Goal: Transaction & Acquisition: Purchase product/service

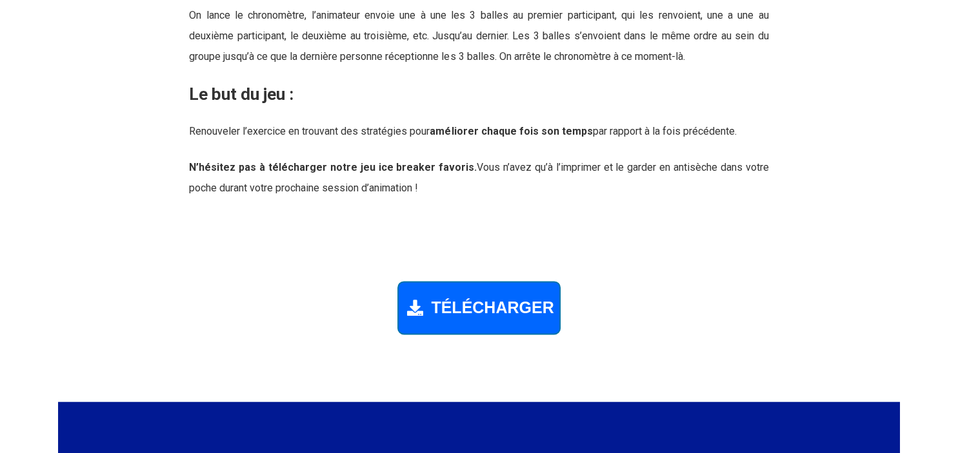
scroll to position [1770, 0]
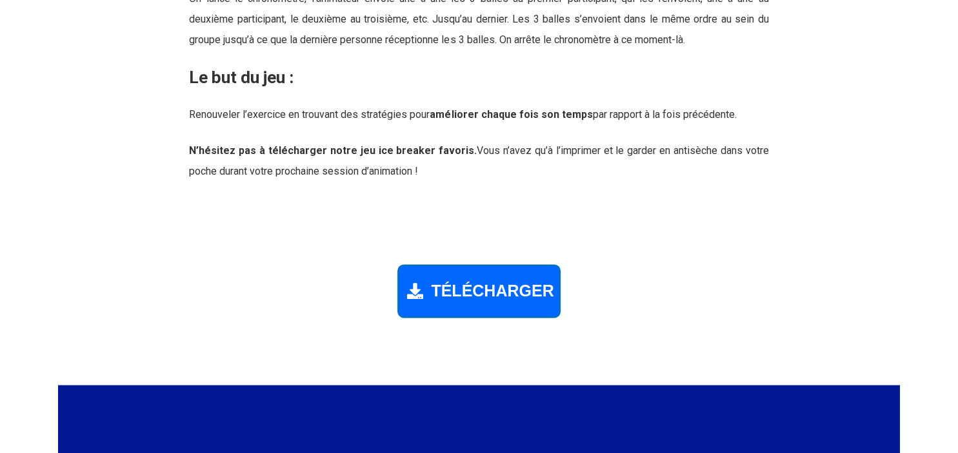
click at [461, 285] on span "TÉLÉCHARGER" at bounding box center [492, 291] width 123 height 19
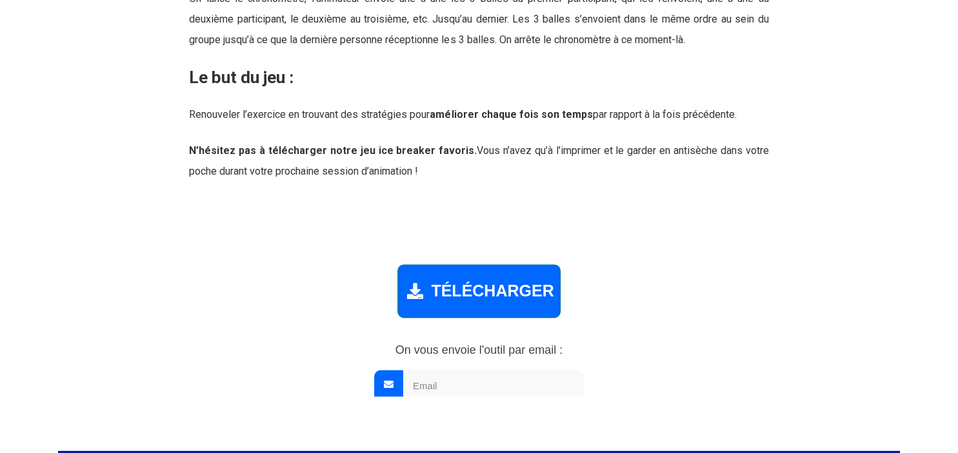
scroll to position [1765, 0]
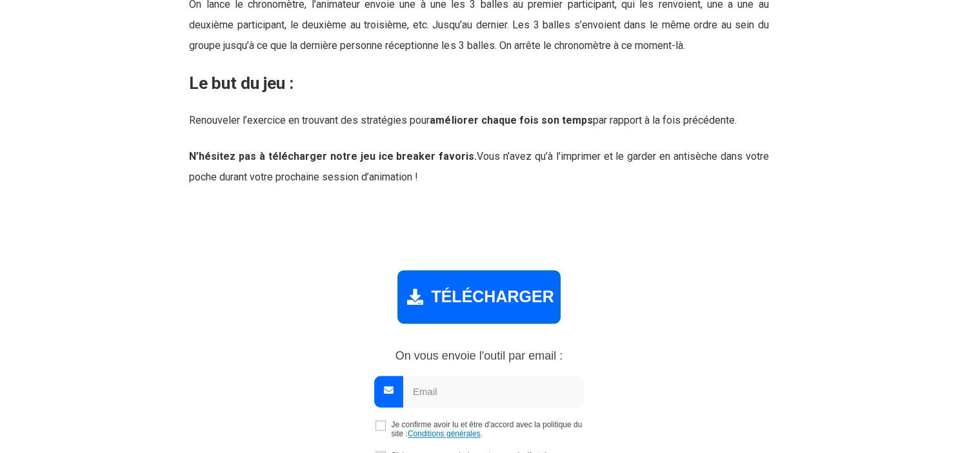
click at [488, 293] on span "TÉLÉCHARGER" at bounding box center [492, 297] width 123 height 19
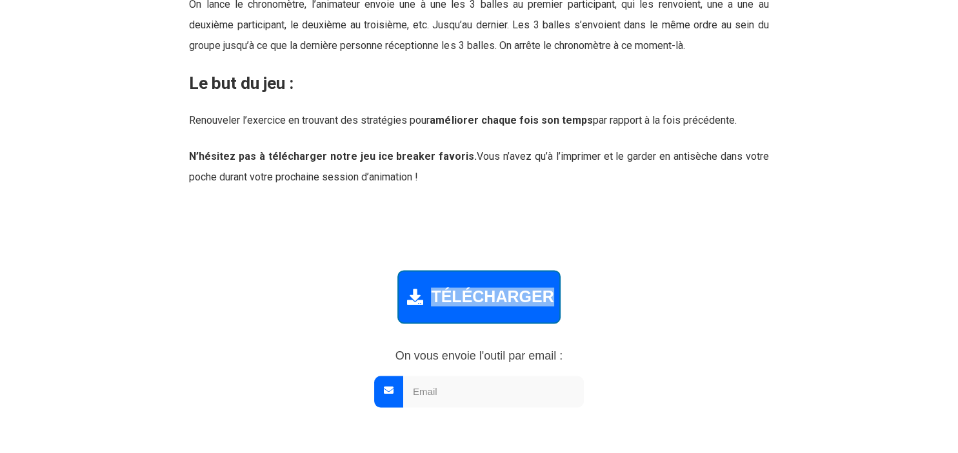
click at [488, 293] on span "TÉLÉCHARGER" at bounding box center [492, 297] width 123 height 19
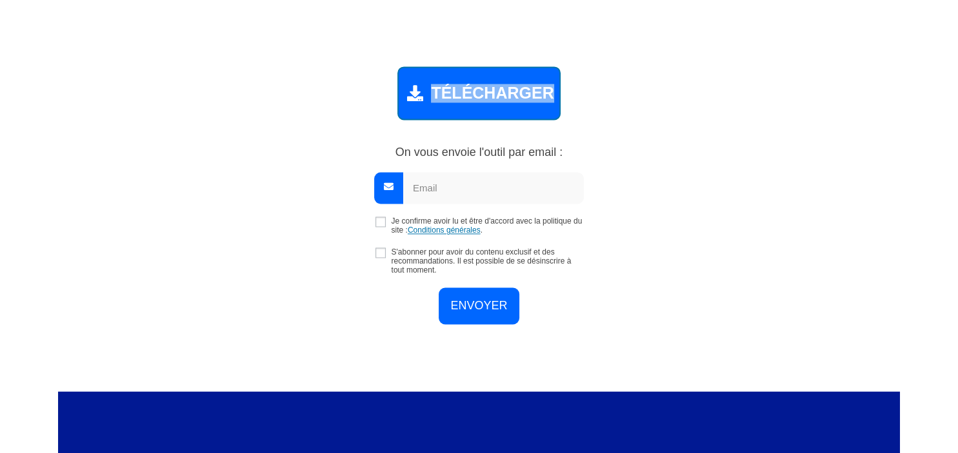
scroll to position [1969, 0]
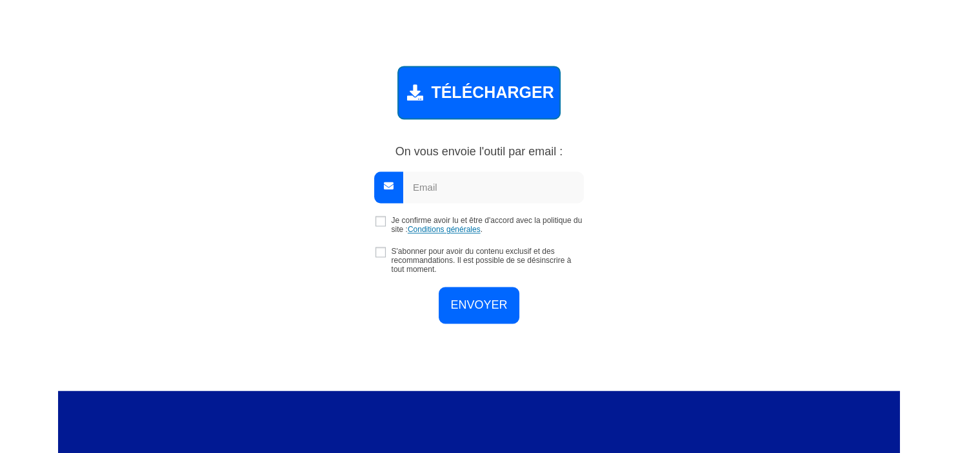
click at [420, 181] on input "email" at bounding box center [493, 188] width 181 height 32
type input "[DOMAIN_NAME][EMAIL_ADDRESS][DOMAIN_NAME]"
click at [379, 221] on input "checkbox" at bounding box center [380, 221] width 10 height 10
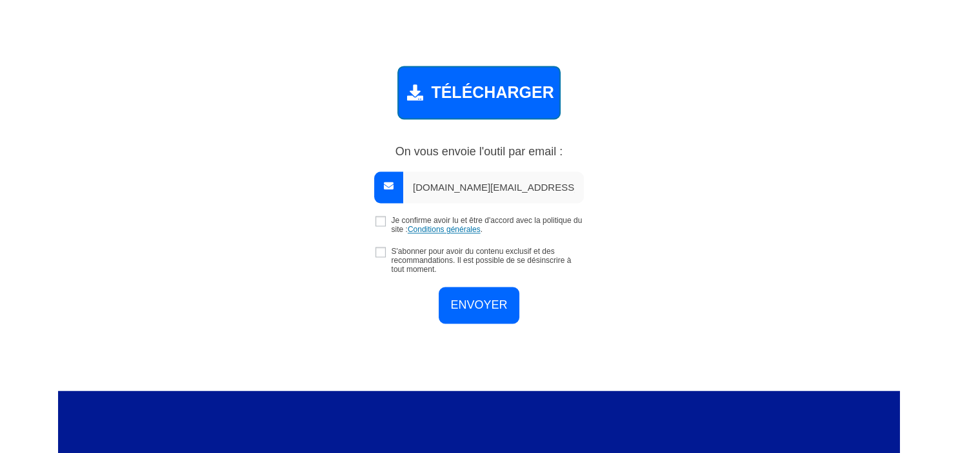
checkbox input "true"
click at [381, 252] on input "checkbox" at bounding box center [380, 252] width 10 height 10
checkbox input "true"
click at [481, 301] on input "ENVOYER" at bounding box center [479, 303] width 80 height 37
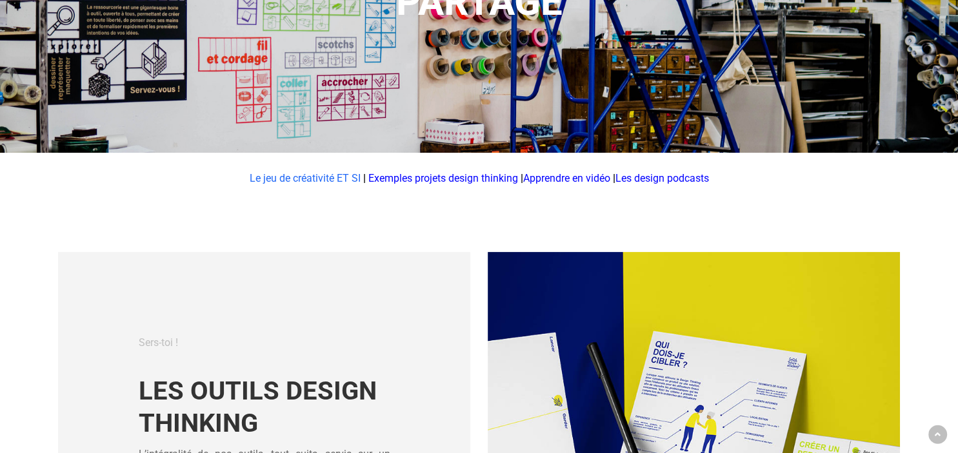
scroll to position [477, 0]
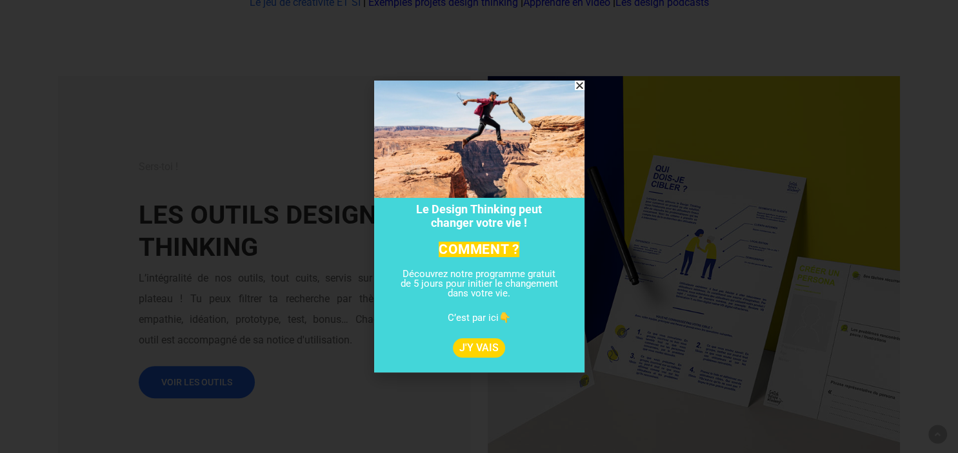
click at [480, 345] on span "J'Y VAIS" at bounding box center [478, 348] width 39 height 10
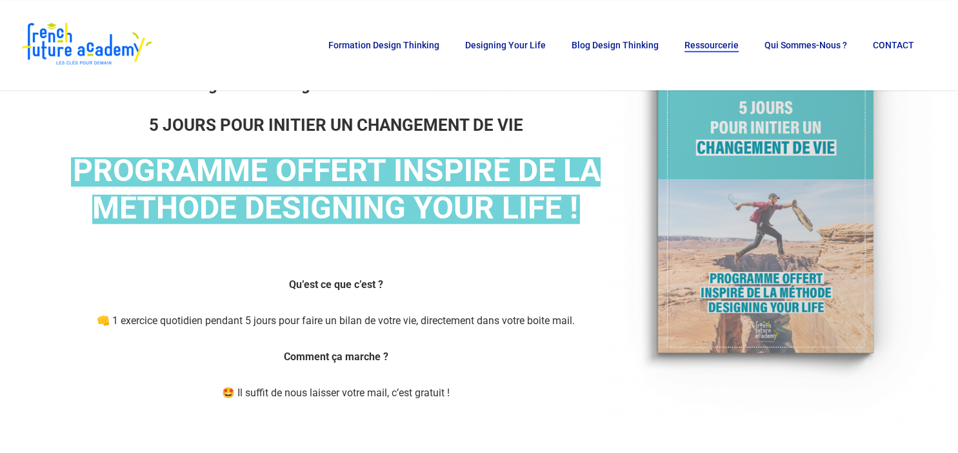
scroll to position [136, 0]
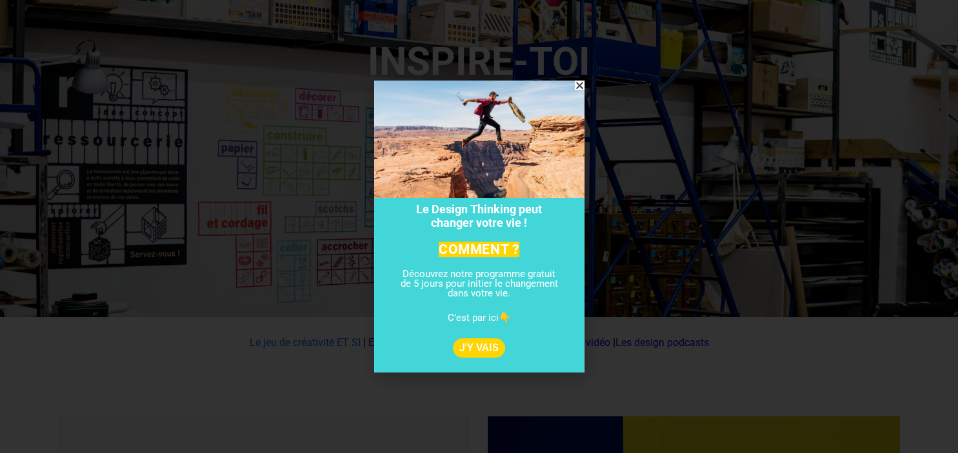
scroll to position [341, 0]
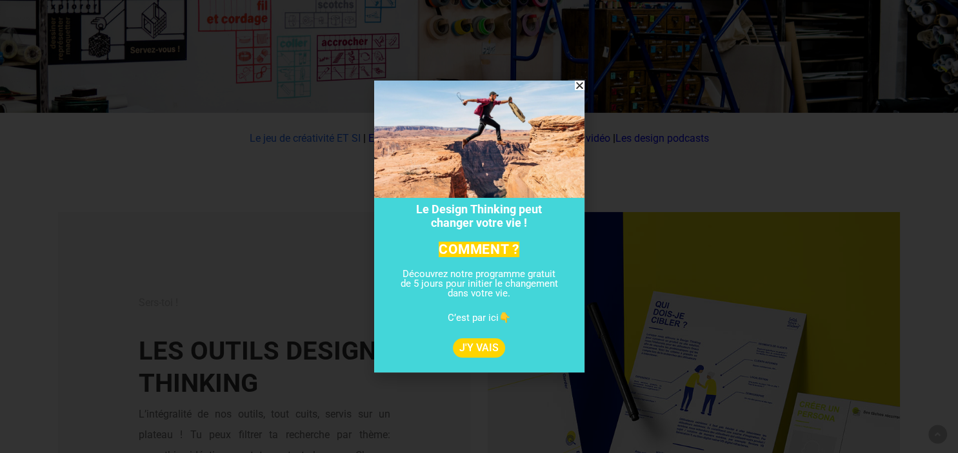
click at [577, 85] on icon "Close" at bounding box center [580, 86] width 10 height 10
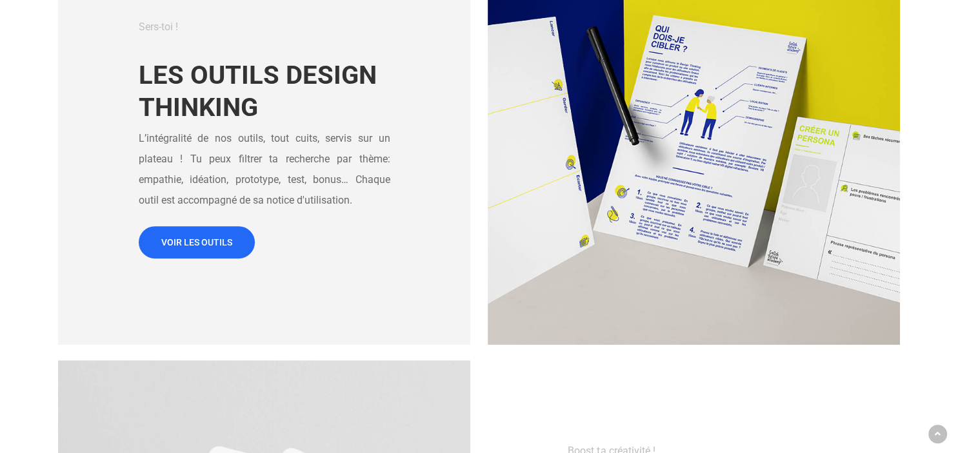
scroll to position [681, 0]
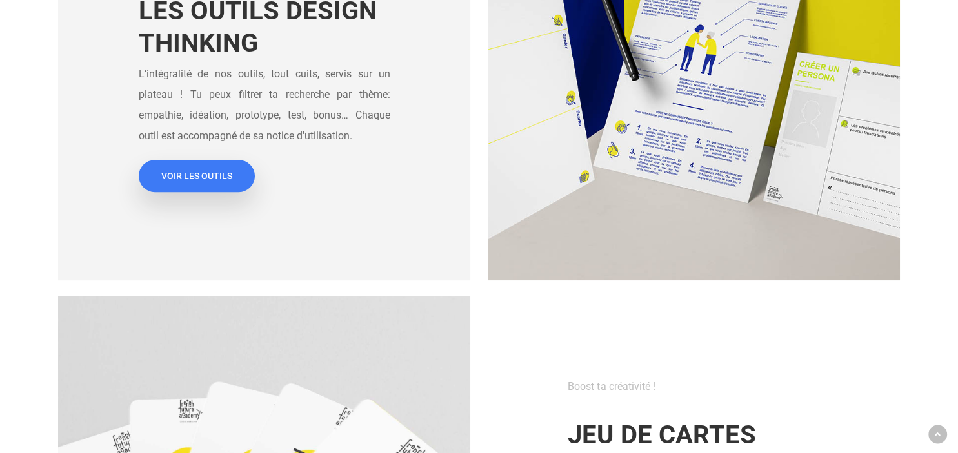
click at [186, 175] on span "VOIR LES OUTILS" at bounding box center [196, 176] width 71 height 13
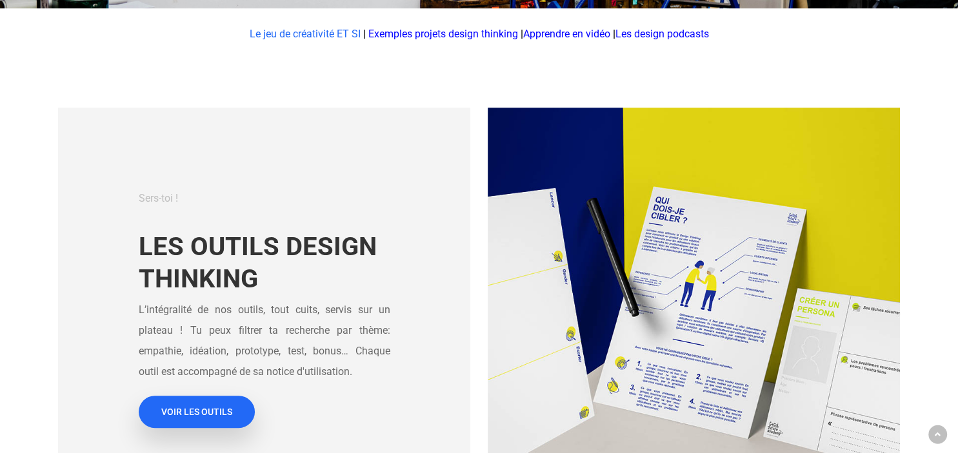
scroll to position [477, 0]
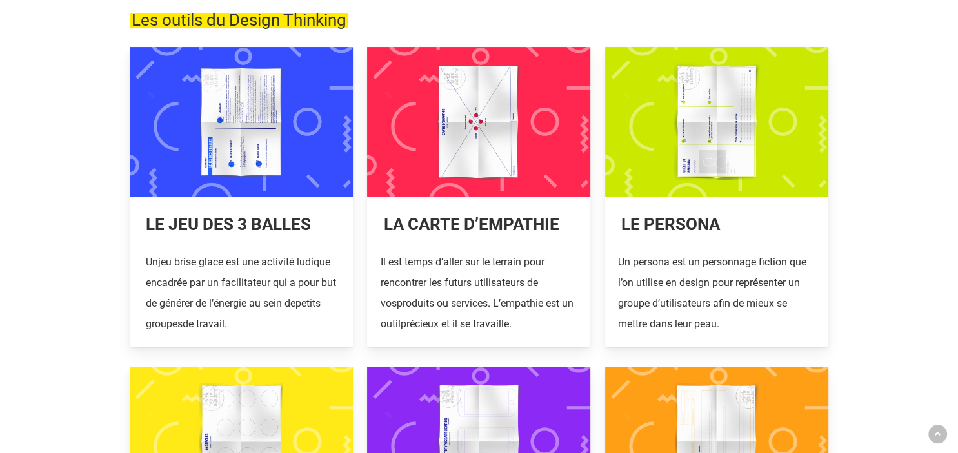
scroll to position [272, 0]
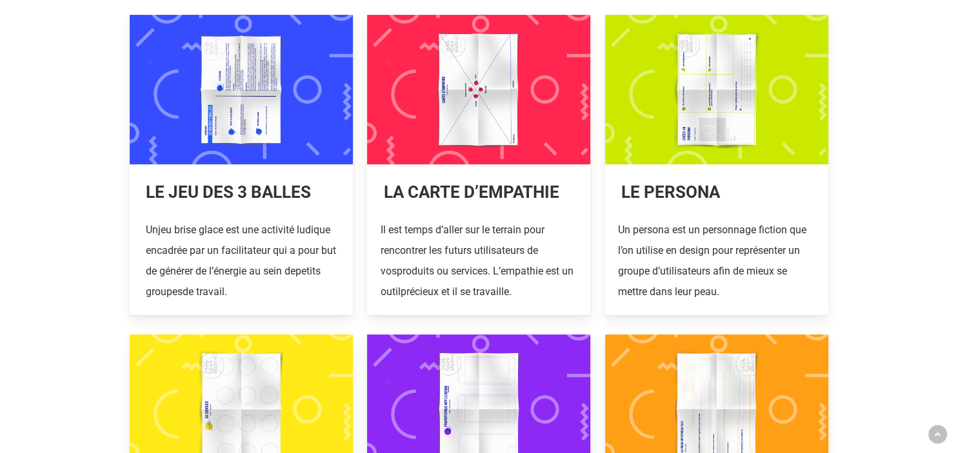
click at [470, 106] on link at bounding box center [478, 165] width 223 height 301
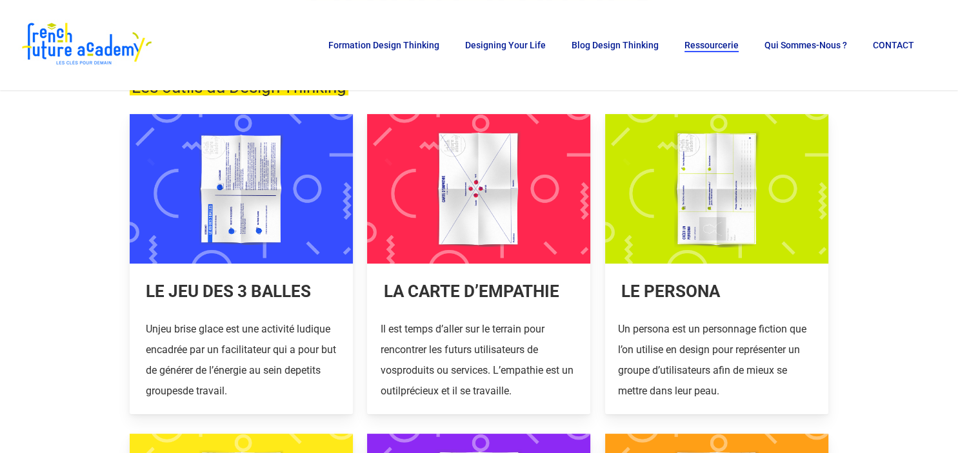
scroll to position [136, 0]
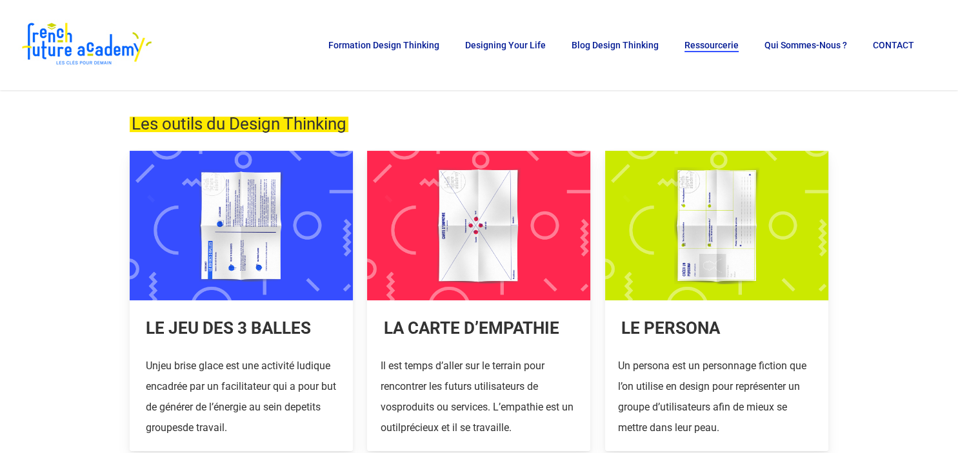
click at [713, 230] on link at bounding box center [716, 301] width 223 height 301
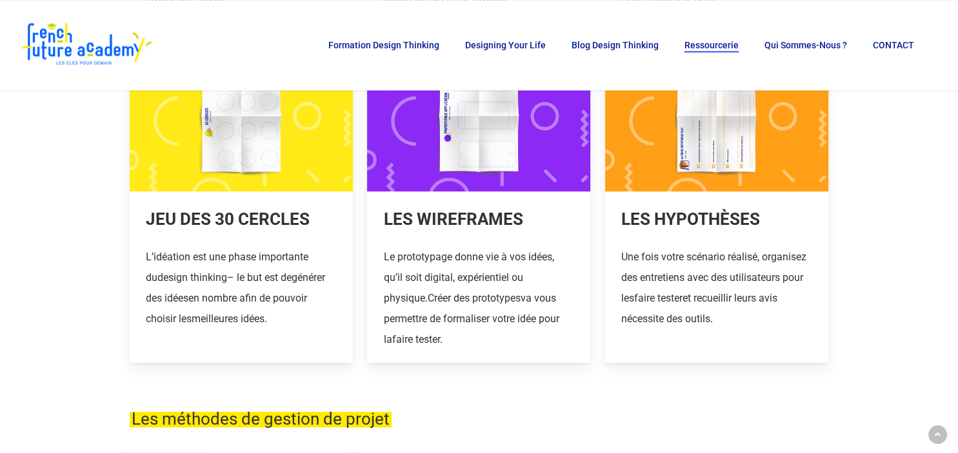
scroll to position [477, 0]
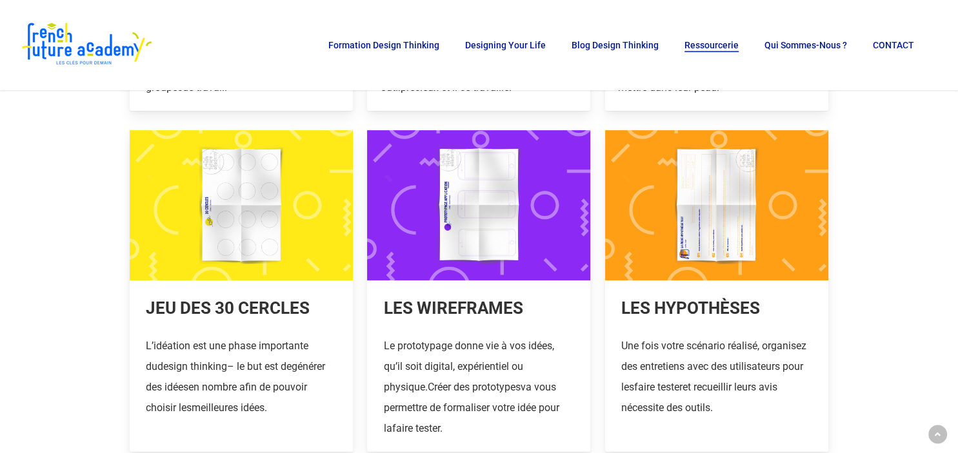
click at [223, 203] on link at bounding box center [241, 290] width 223 height 321
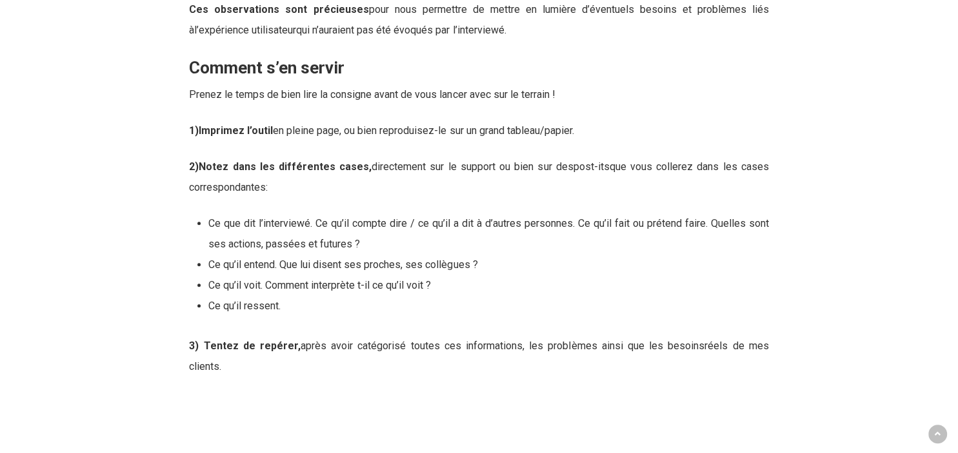
scroll to position [1430, 0]
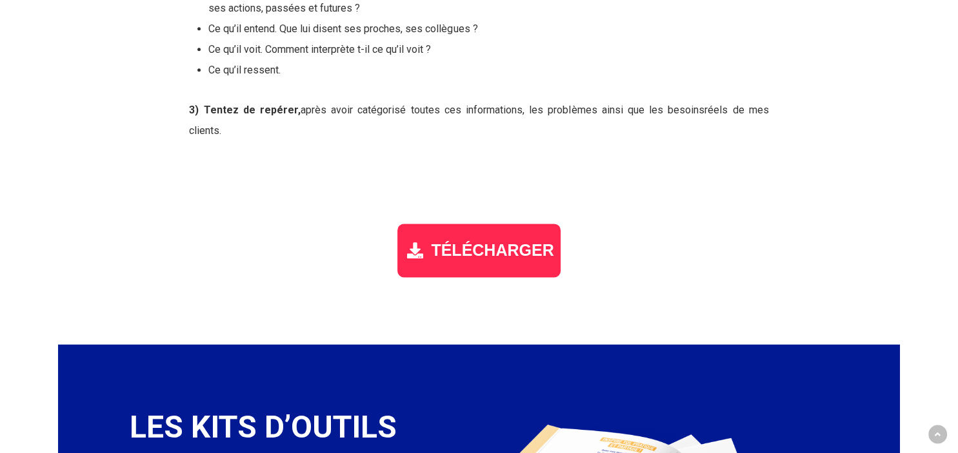
click at [474, 241] on span "TÉLÉCHARGER" at bounding box center [492, 250] width 123 height 19
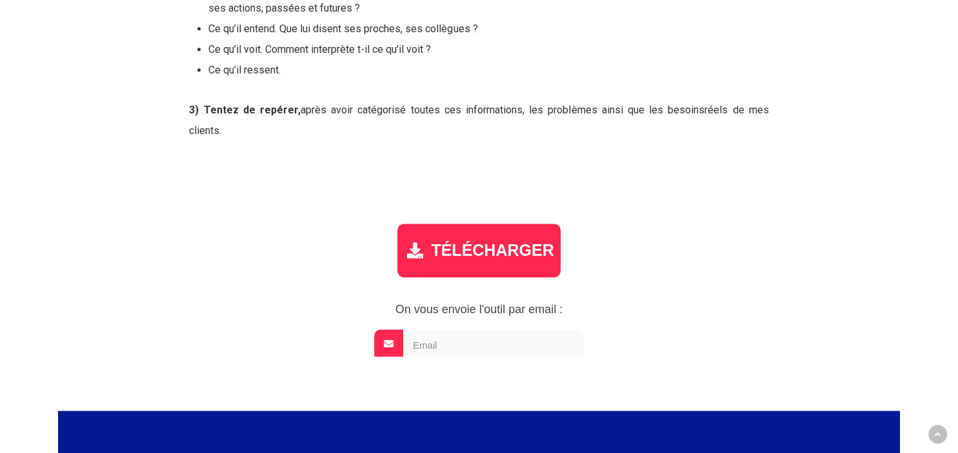
scroll to position [1628, 0]
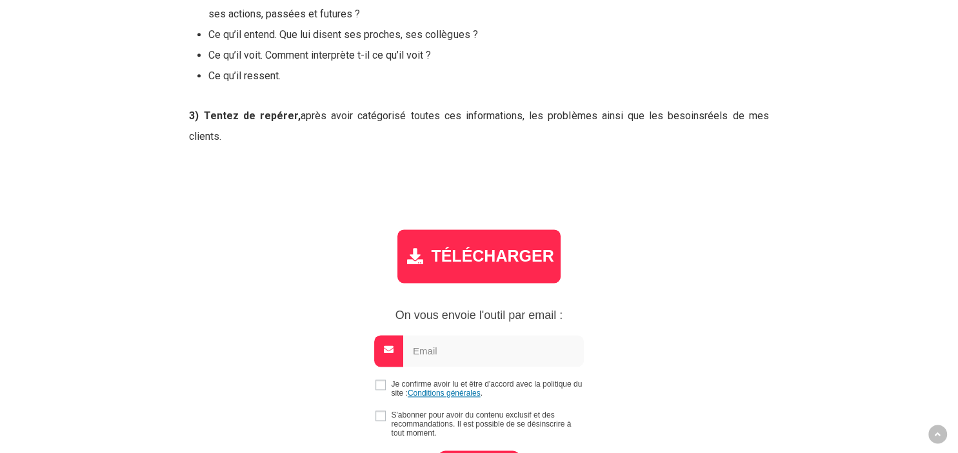
click at [431, 335] on input "email" at bounding box center [493, 351] width 181 height 32
click at [417, 335] on input "email" at bounding box center [493, 351] width 181 height 32
drag, startPoint x: 513, startPoint y: 313, endPoint x: 452, endPoint y: 311, distance: 61.3
click at [453, 335] on input "[DOMAIN_NAME][EMAIL_ADDRESS][DOMAIN_NAME]" at bounding box center [493, 351] width 181 height 32
drag, startPoint x: 429, startPoint y: 308, endPoint x: 412, endPoint y: 308, distance: 16.8
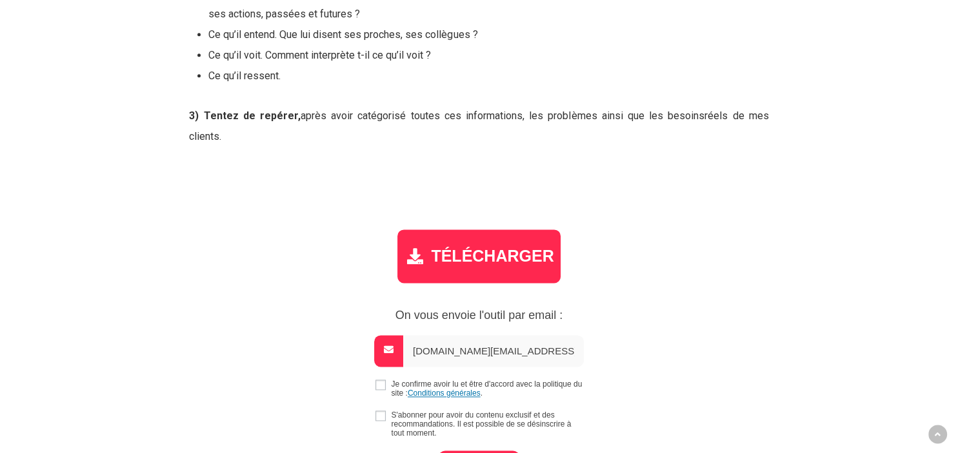
click at [412, 335] on input "[DOMAIN_NAME][EMAIL_ADDRESS][DOMAIN_NAME]" at bounding box center [493, 351] width 181 height 32
drag, startPoint x: 526, startPoint y: 311, endPoint x: 411, endPoint y: 308, distance: 114.2
click at [411, 335] on input "[DOMAIN_NAME][EMAIL_ADDRESS][DOMAIN_NAME]" at bounding box center [493, 351] width 181 height 32
type input "[DOMAIN_NAME][EMAIL_ADDRESS][DOMAIN_NAME]"
click at [379, 380] on input "checkbox" at bounding box center [380, 385] width 10 height 10
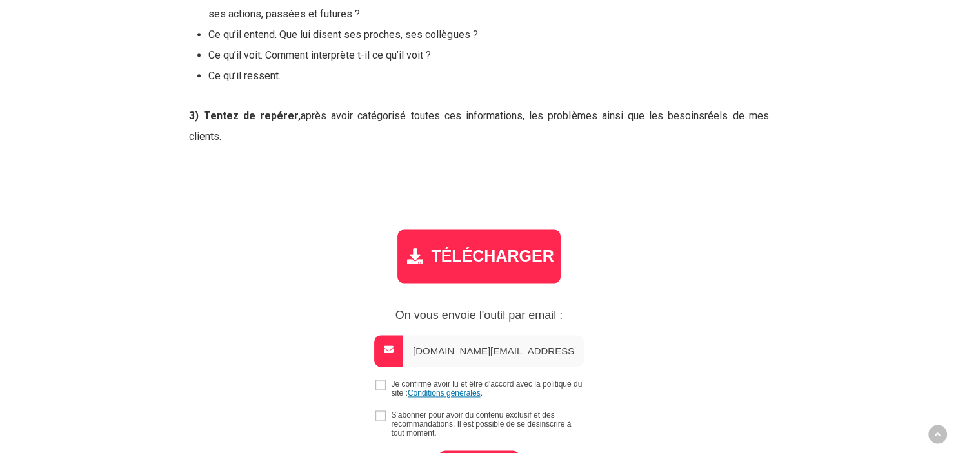
checkbox input "true"
click at [381, 411] on input "checkbox" at bounding box center [380, 416] width 10 height 10
checkbox input "true"
click at [385, 380] on input "checkbox" at bounding box center [380, 385] width 10 height 10
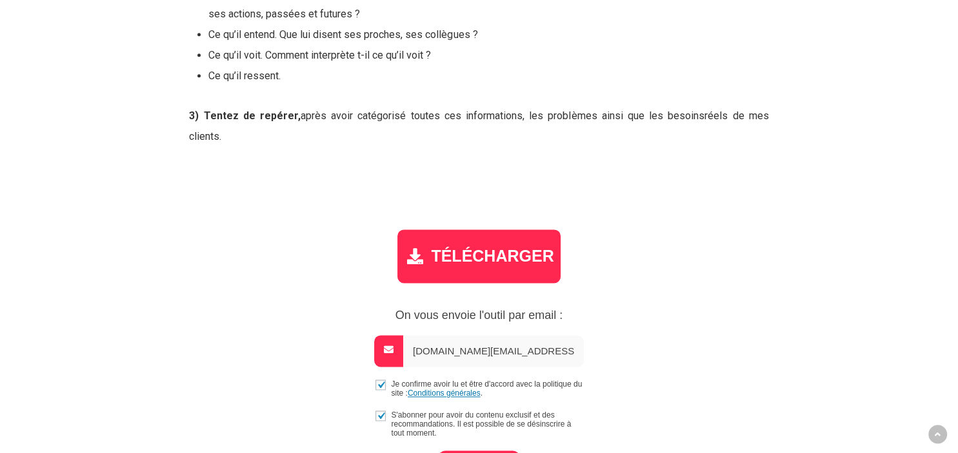
checkbox input "true"
click at [381, 411] on input "checkbox" at bounding box center [380, 416] width 10 height 10
checkbox input "true"
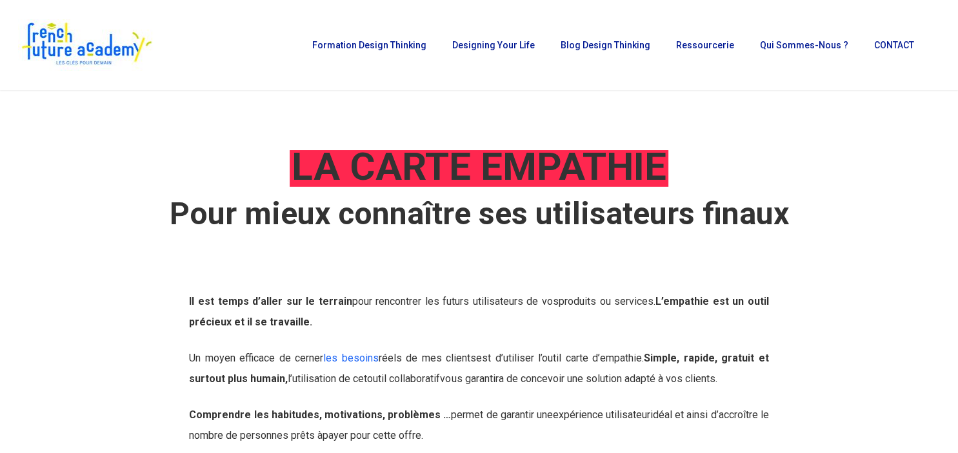
scroll to position [0, 0]
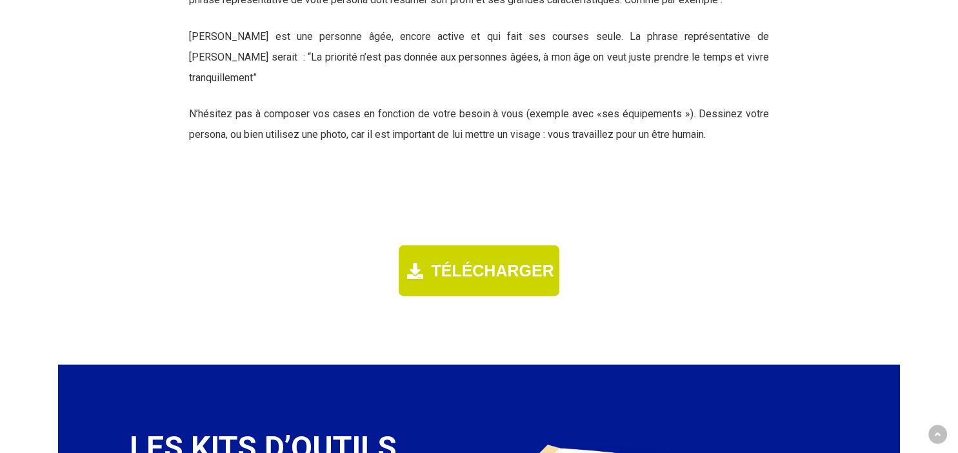
scroll to position [2384, 0]
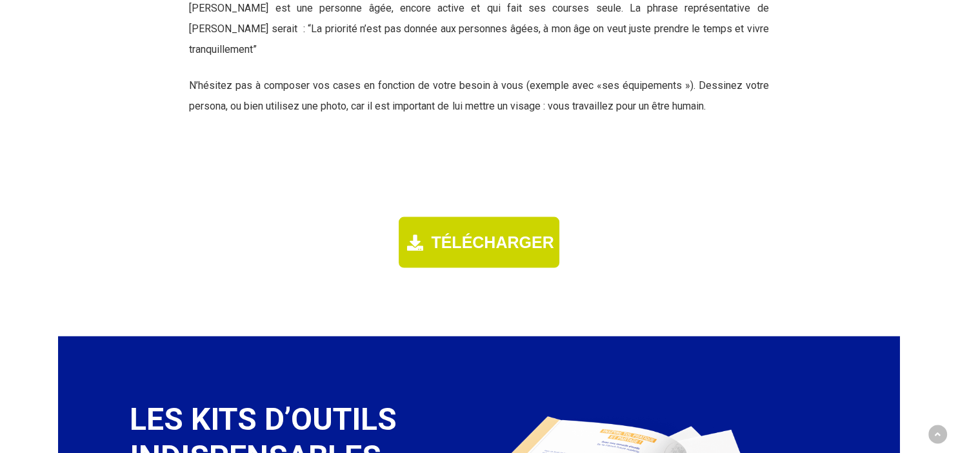
click at [473, 233] on span "TÉLÉCHARGER" at bounding box center [492, 242] width 123 height 19
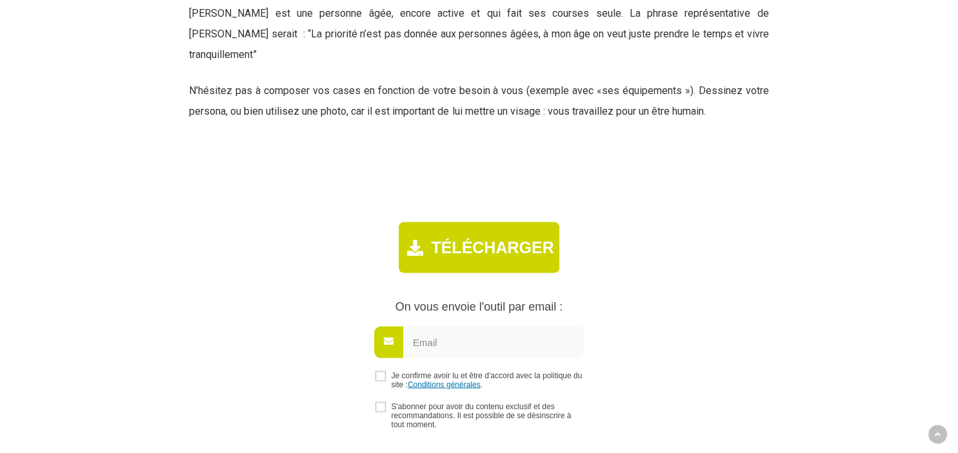
scroll to position [2378, 0]
click at [379, 371] on input "checkbox" at bounding box center [380, 376] width 10 height 10
checkbox input "true"
click at [379, 402] on input "checkbox" at bounding box center [380, 407] width 10 height 10
checkbox input "true"
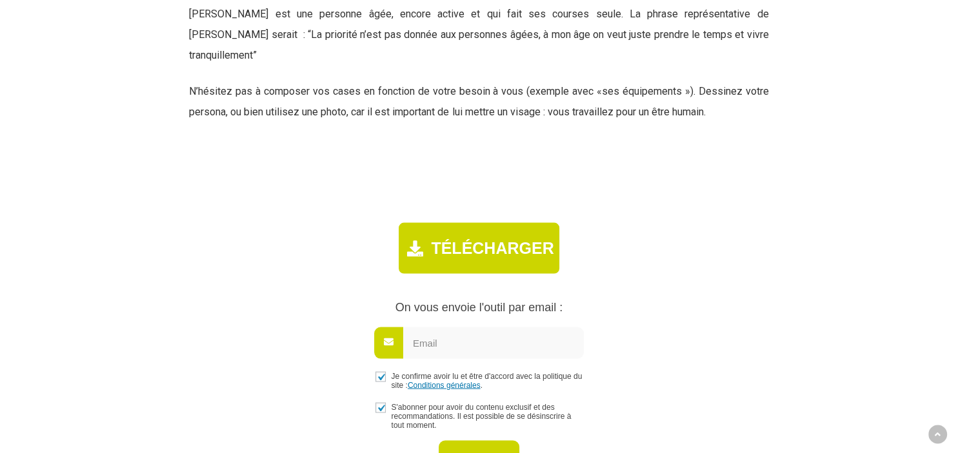
click at [459, 440] on input "ENVOYER" at bounding box center [479, 458] width 80 height 37
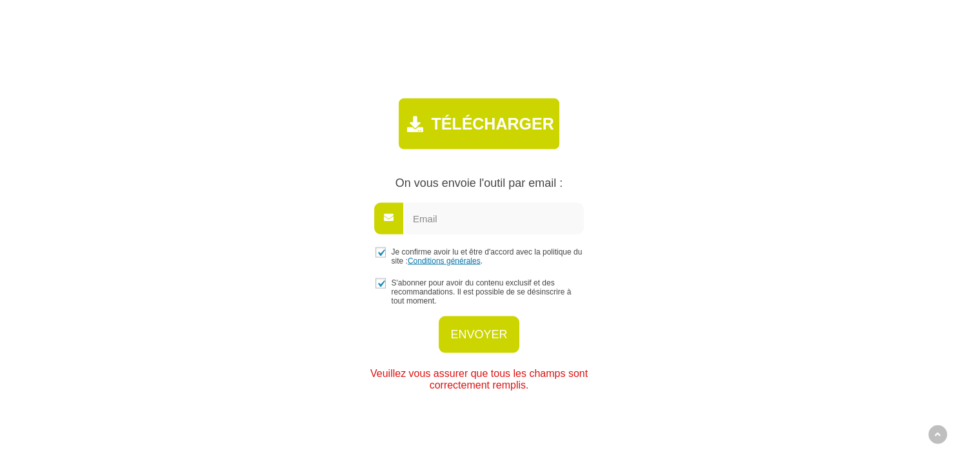
scroll to position [2514, 0]
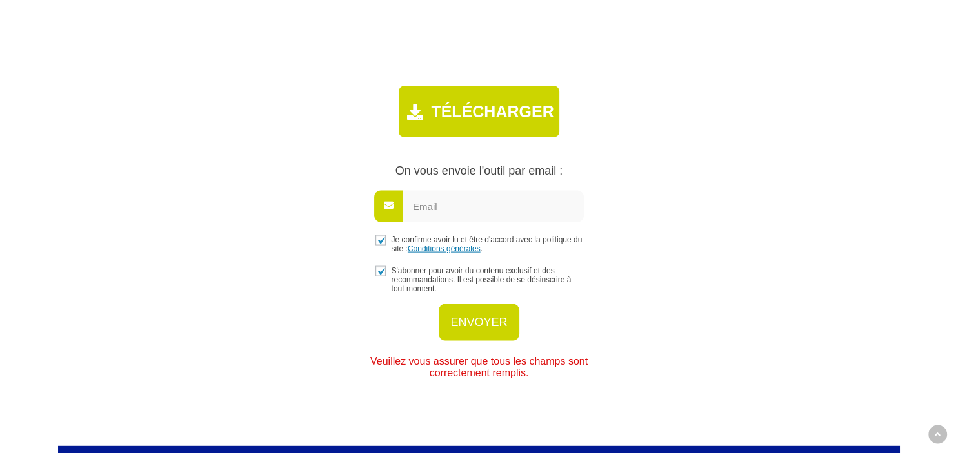
click at [475, 304] on input "ENVOYER" at bounding box center [479, 322] width 80 height 37
click at [435, 191] on input "email" at bounding box center [493, 207] width 181 height 32
paste input "[DOMAIN_NAME][EMAIL_ADDRESS][DOMAIN_NAME]"
type input "[DOMAIN_NAME][EMAIL_ADDRESS][DOMAIN_NAME]"
click at [471, 308] on input "ENVOYER" at bounding box center [479, 322] width 80 height 37
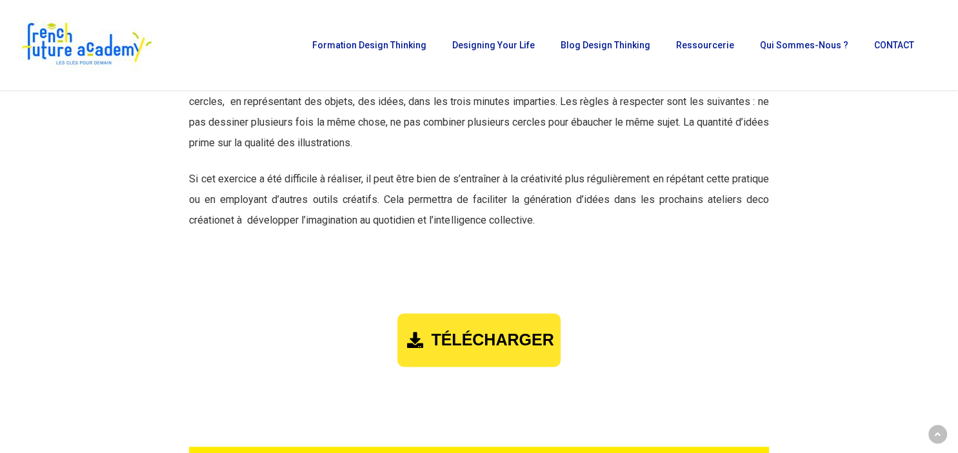
scroll to position [1430, 0]
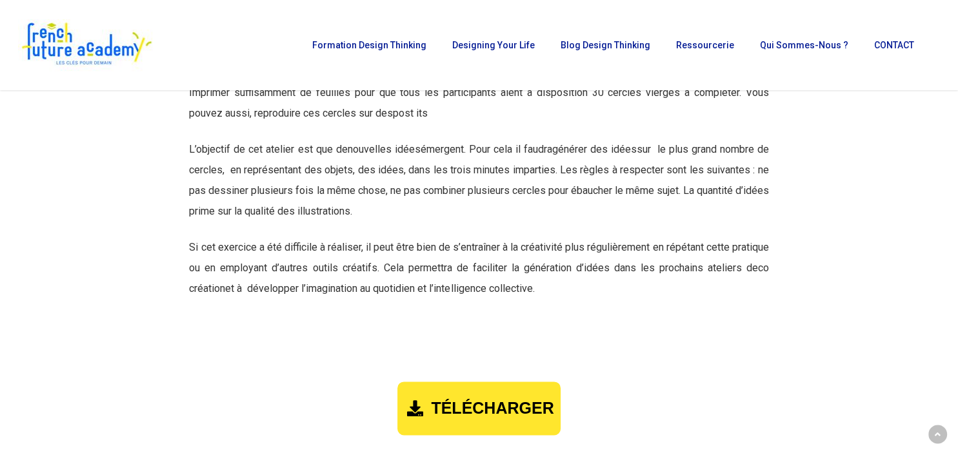
click at [454, 418] on span "TÉLÉCHARGER" at bounding box center [492, 408] width 123 height 19
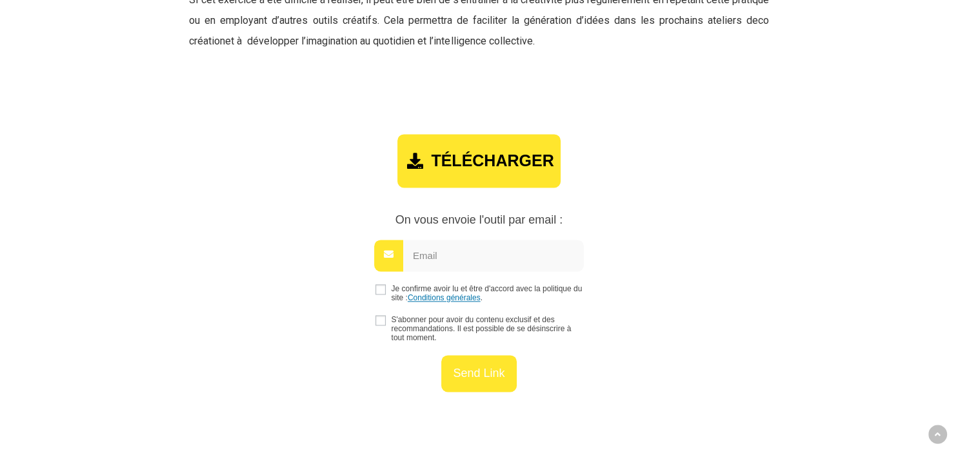
scroll to position [1697, 0]
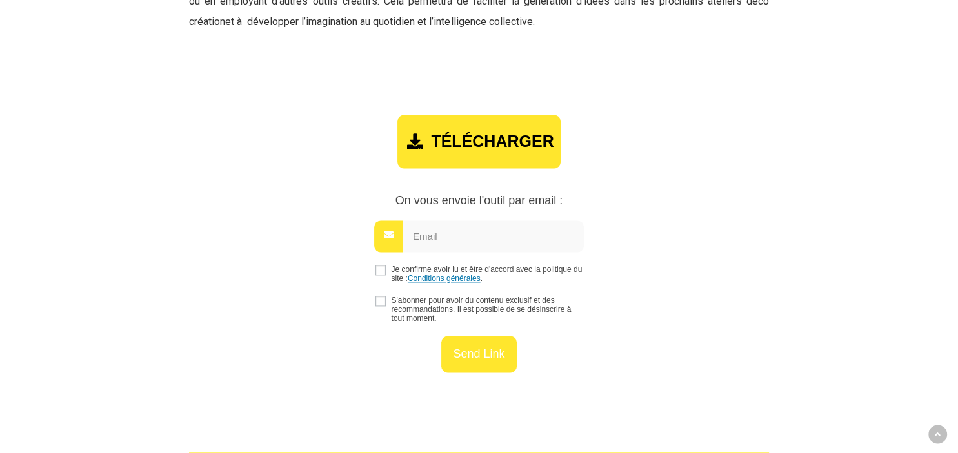
click at [424, 252] on input "email" at bounding box center [493, 237] width 181 height 32
paste input "[DOMAIN_NAME][EMAIL_ADDRESS][DOMAIN_NAME]"
type input "[DOMAIN_NAME][EMAIL_ADDRESS][DOMAIN_NAME]"
click at [377, 275] on input "checkbox" at bounding box center [380, 270] width 10 height 10
checkbox input "true"
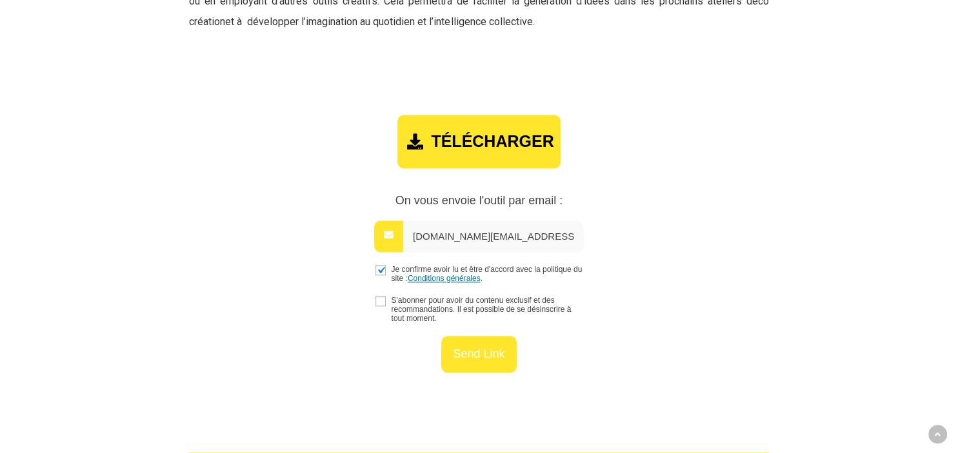
click at [383, 306] on input "checkbox" at bounding box center [380, 301] width 10 height 10
checkbox input "true"
click at [471, 371] on input "Send link" at bounding box center [478, 352] width 75 height 37
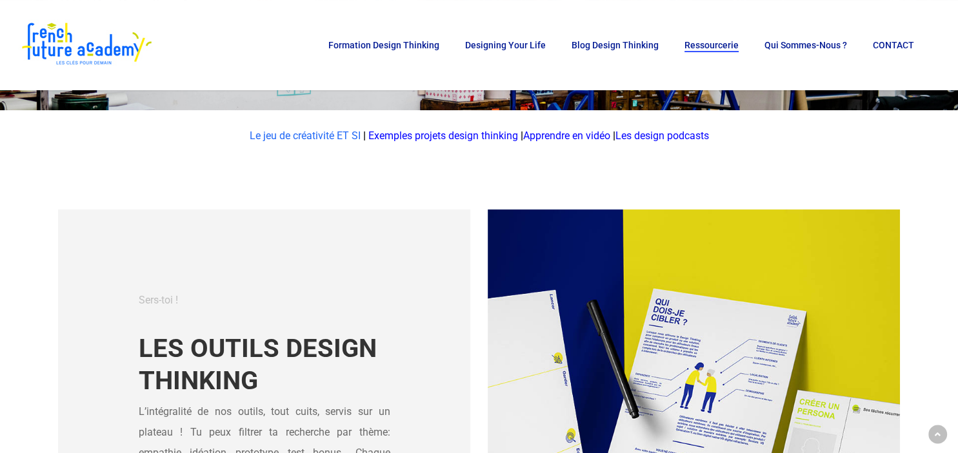
scroll to position [272, 0]
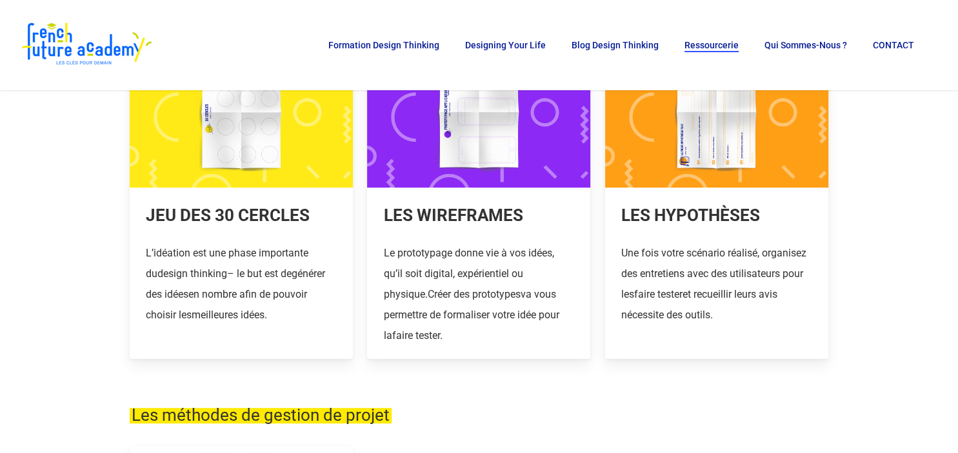
scroll to position [544, 0]
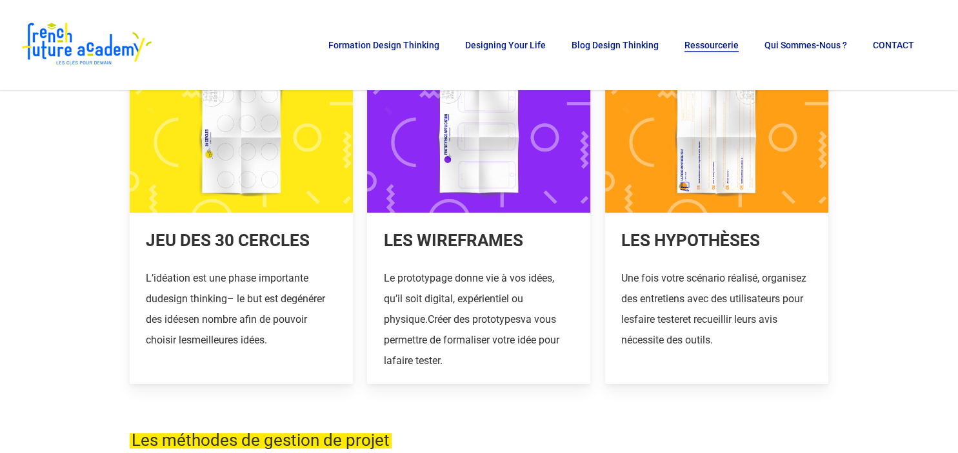
click at [448, 148] on link at bounding box center [478, 223] width 223 height 321
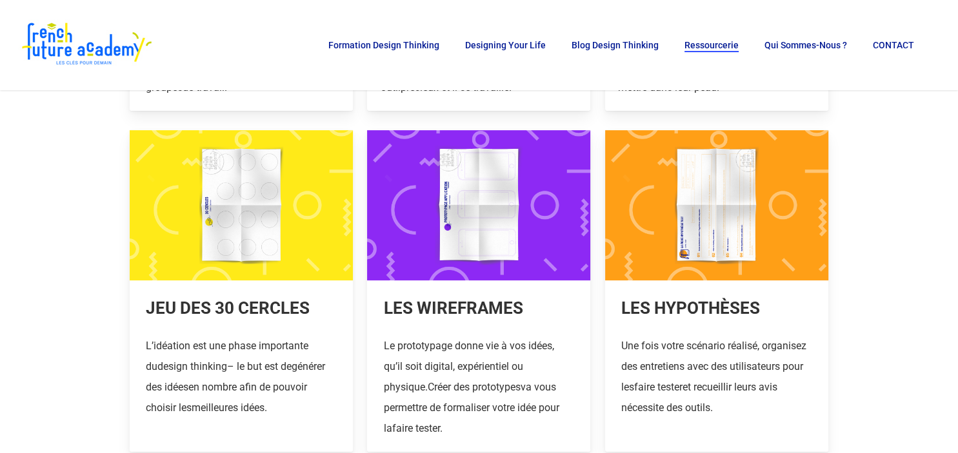
click at [703, 217] on link at bounding box center [716, 290] width 223 height 321
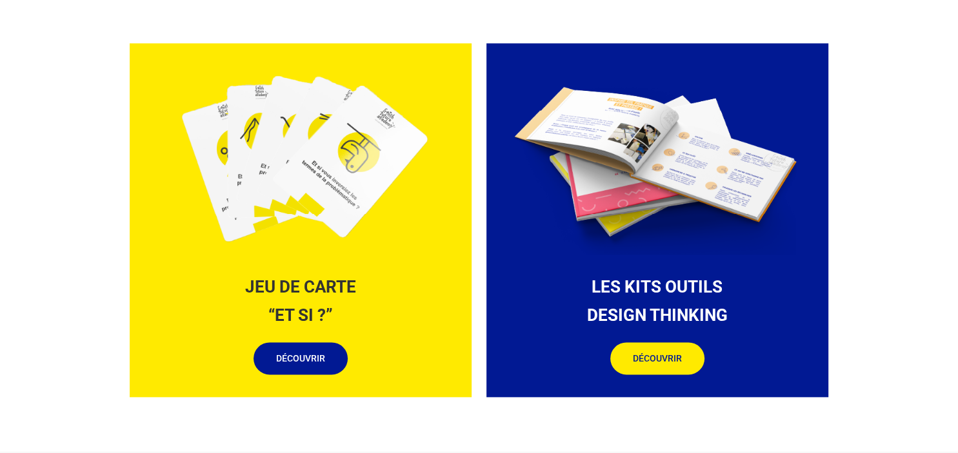
scroll to position [1498, 0]
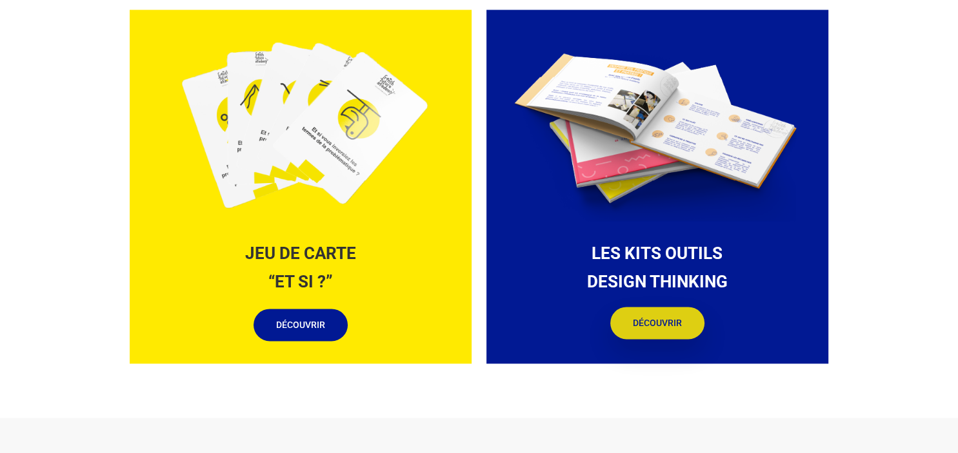
click at [646, 322] on span "DÉCOUVRIR" at bounding box center [657, 323] width 49 height 13
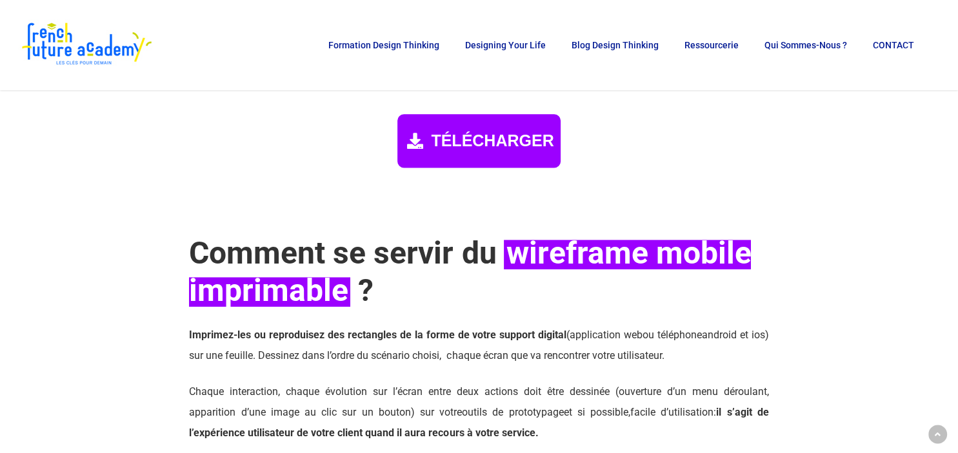
scroll to position [1566, 0]
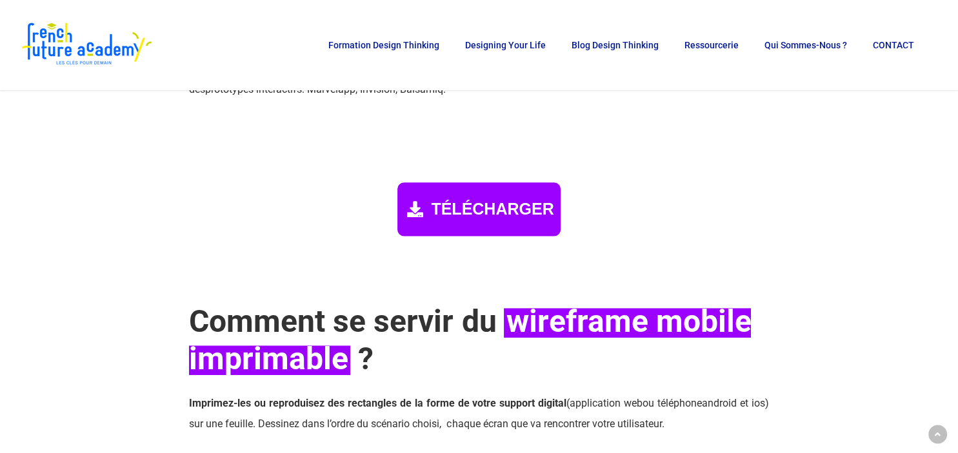
click at [466, 219] on span "TÉLÉCHARGER" at bounding box center [492, 209] width 123 height 19
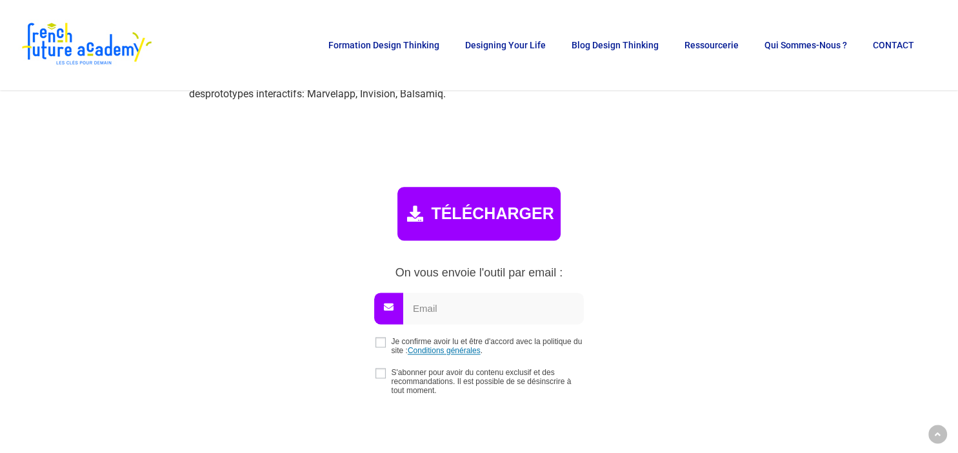
scroll to position [1561, 0]
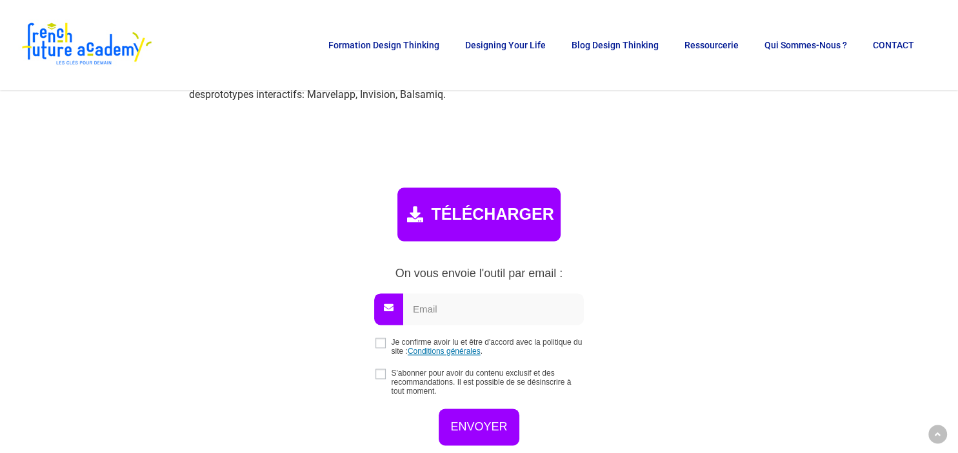
click at [428, 325] on input "email" at bounding box center [493, 309] width 181 height 32
paste input "bahrar.foo@gmail.com"
type input "bahrar.foo@gmail.com"
click at [381, 348] on input "checkbox" at bounding box center [380, 343] width 10 height 10
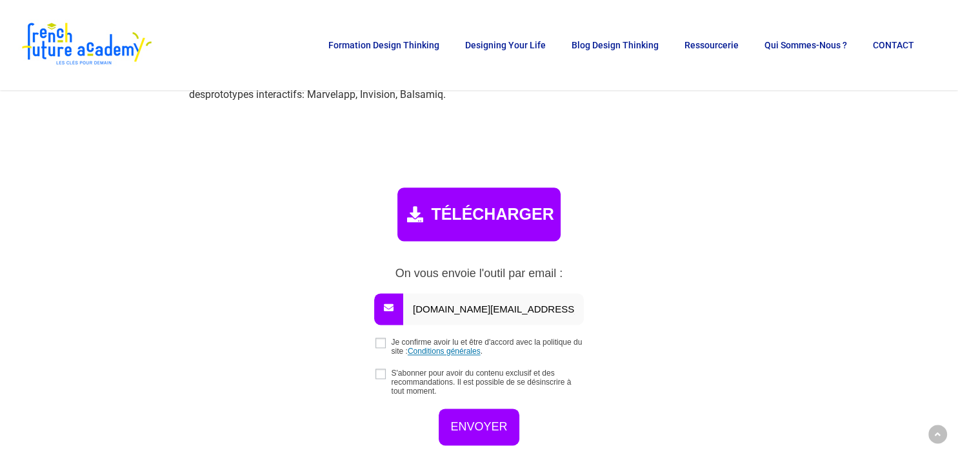
checkbox input "true"
click at [378, 379] on input "checkbox" at bounding box center [380, 374] width 10 height 10
checkbox input "true"
click at [455, 442] on input "ENVOYER" at bounding box center [479, 425] width 80 height 37
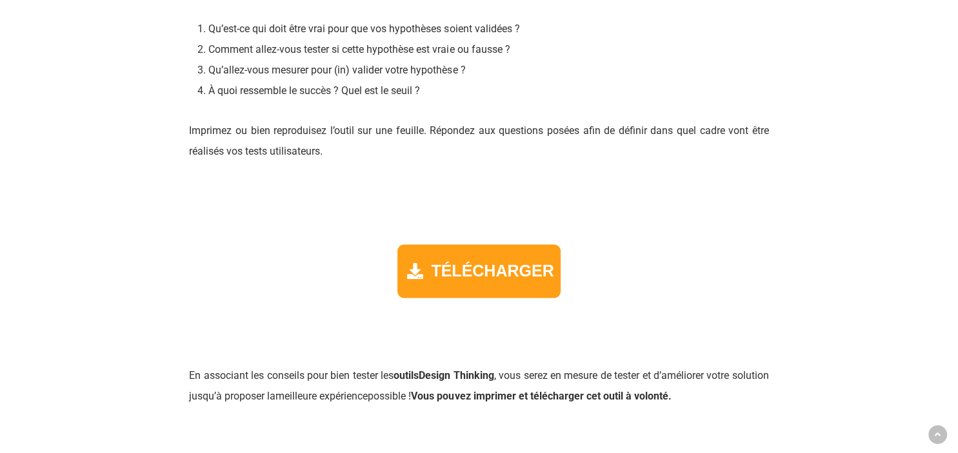
scroll to position [2043, 0]
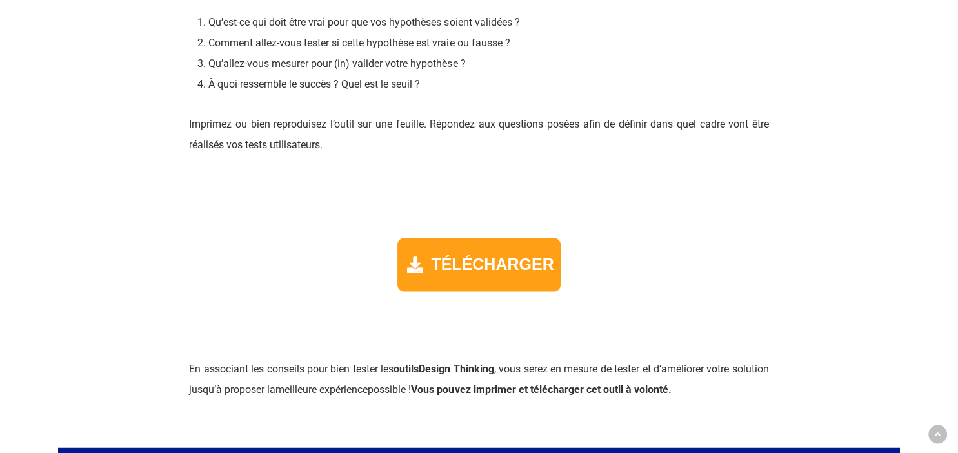
click at [489, 274] on span "TÉLÉCHARGER" at bounding box center [492, 264] width 123 height 19
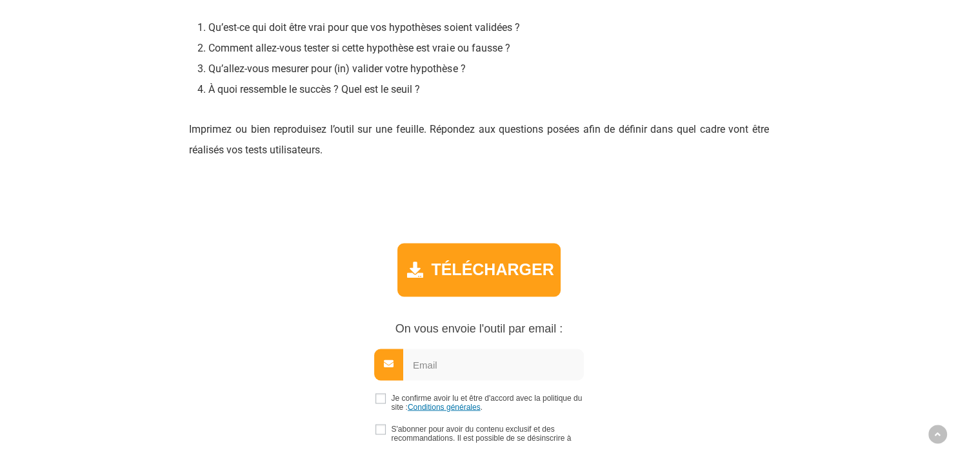
scroll to position [2037, 0]
click at [484, 381] on input "email" at bounding box center [493, 366] width 181 height 32
paste input "[DOMAIN_NAME][EMAIL_ADDRESS][DOMAIN_NAME]"
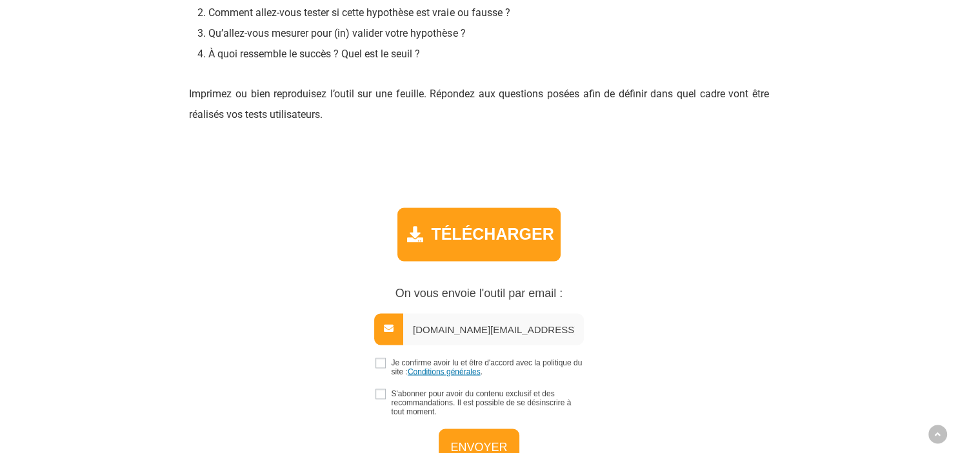
scroll to position [2309, 0]
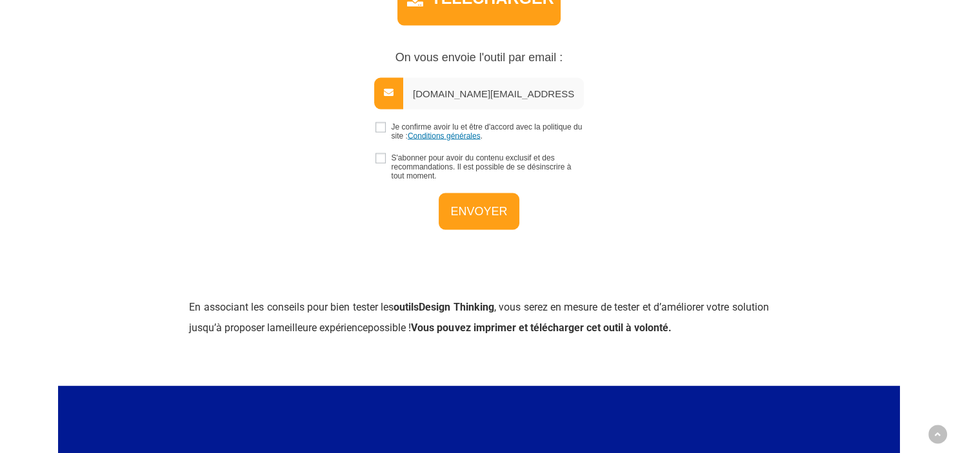
type input "[DOMAIN_NAME][EMAIL_ADDRESS][DOMAIN_NAME]"
click at [381, 132] on input "checkbox" at bounding box center [380, 127] width 10 height 10
checkbox input "true"
click at [378, 163] on input "checkbox" at bounding box center [380, 158] width 10 height 10
checkbox input "true"
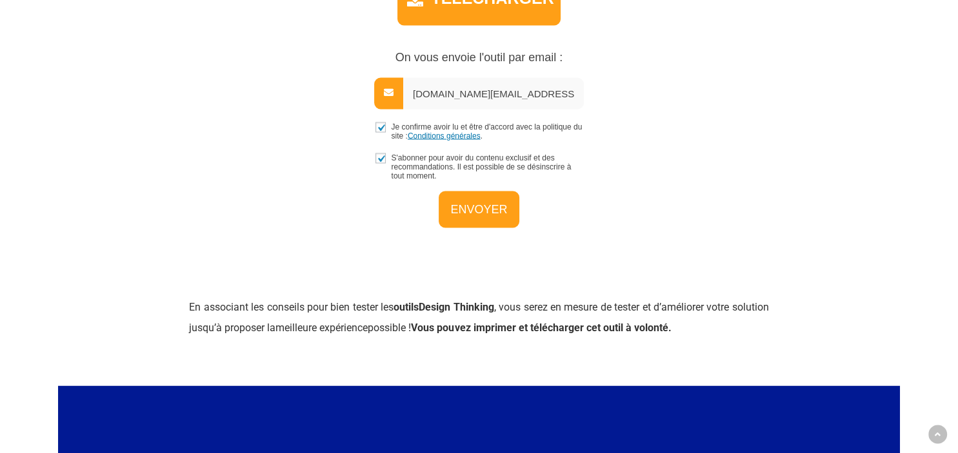
click at [470, 228] on input "ENVOYER" at bounding box center [479, 209] width 80 height 37
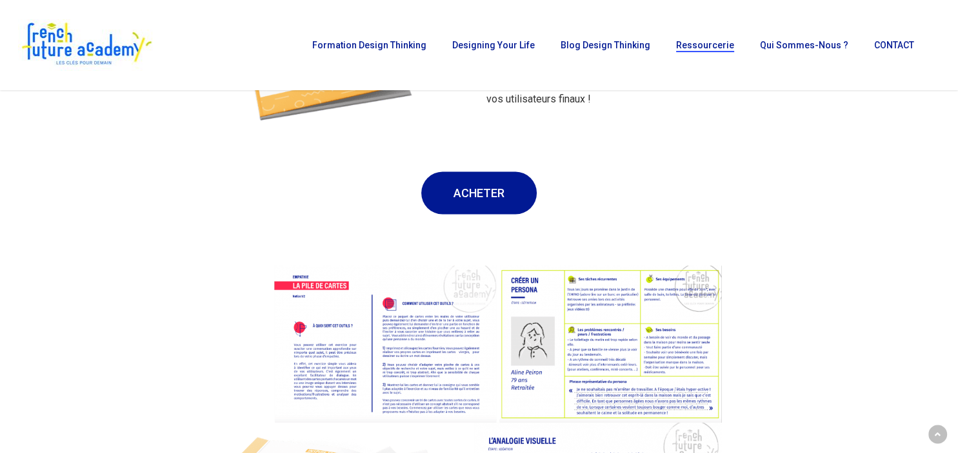
scroll to position [2384, 0]
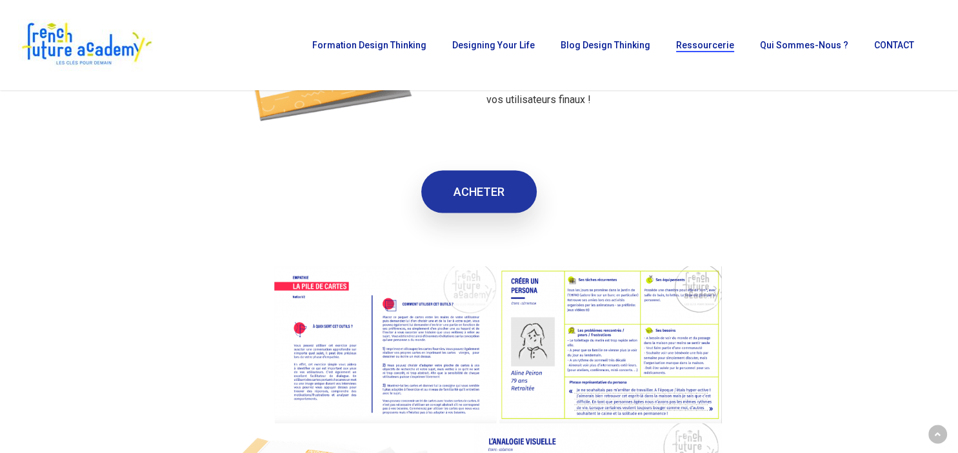
click at [474, 195] on span "ACHETER" at bounding box center [478, 191] width 51 height 13
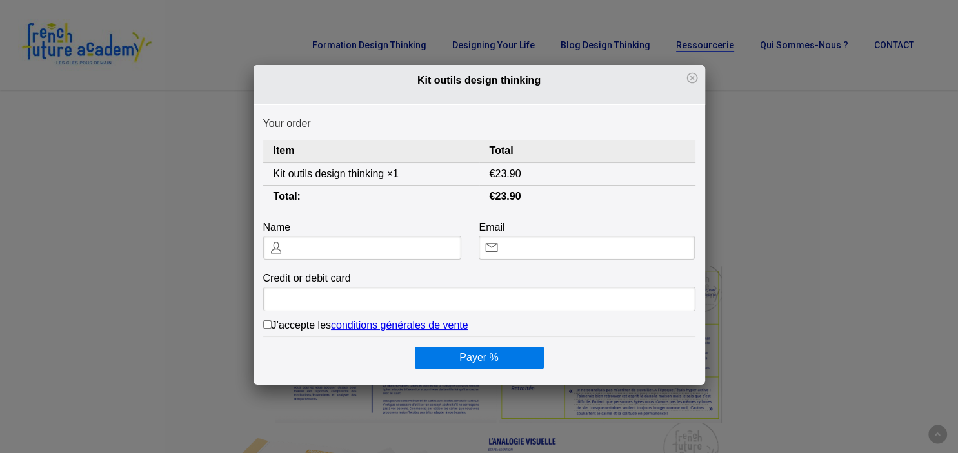
scroll to position [0, 0]
click at [310, 248] on input "text" at bounding box center [362, 247] width 198 height 23
type input "[PERSON_NAME]"
click at [535, 248] on input "Email" at bounding box center [587, 247] width 216 height 23
paste input "[DOMAIN_NAME][EMAIL_ADDRESS][DOMAIN_NAME]"
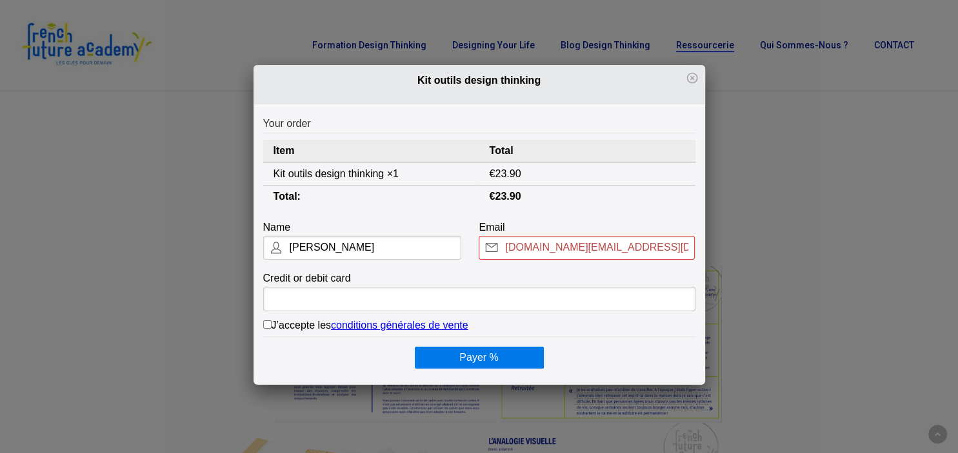
type input "[DOMAIN_NAME][EMAIL_ADDRESS][DOMAIN_NAME]"
click at [270, 324] on input "J’accepte les conditions générales de vente" at bounding box center [267, 325] width 8 height 8
checkbox input "true"
click at [367, 321] on link "conditions générales de vente" at bounding box center [399, 325] width 137 height 11
click at [401, 326] on link "conditions générales de vente" at bounding box center [399, 325] width 137 height 11
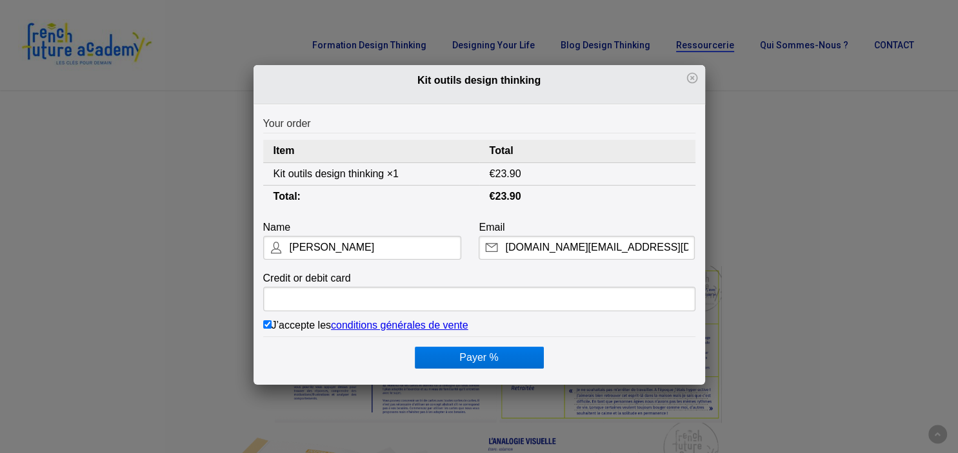
click at [477, 359] on button "Payer %" at bounding box center [479, 358] width 129 height 22
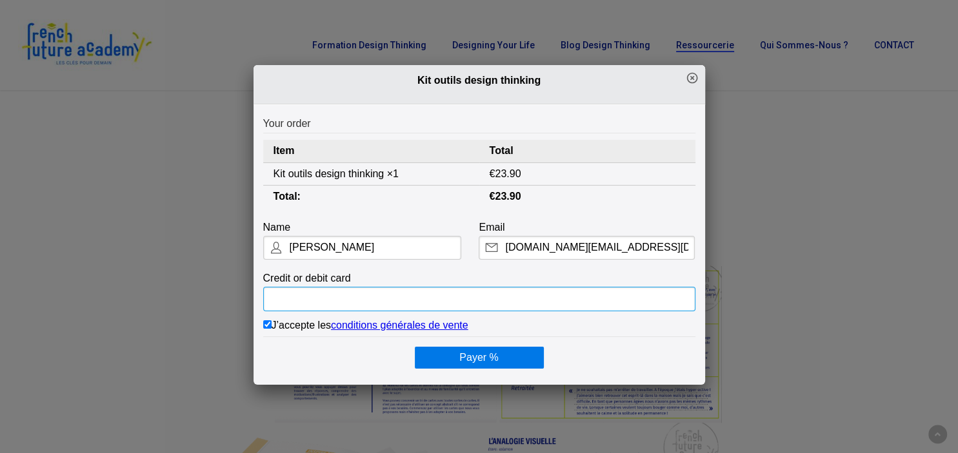
click at [693, 79] on icon at bounding box center [692, 78] width 13 height 13
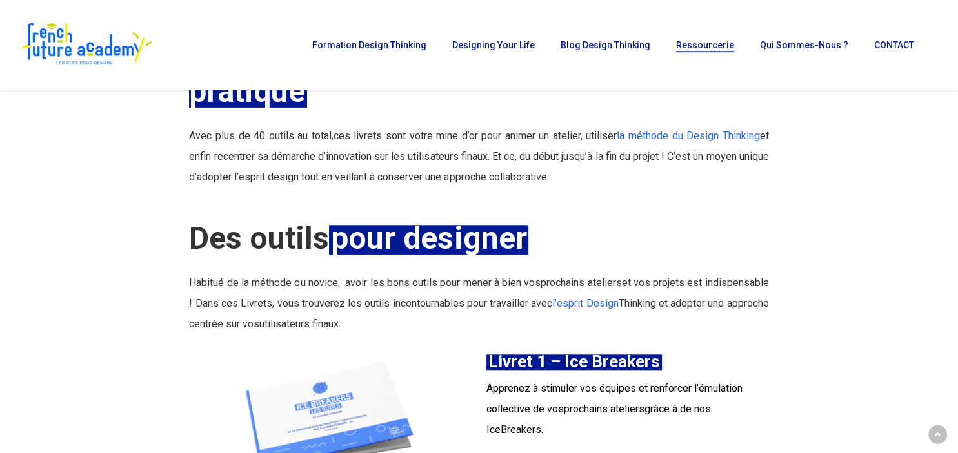
scroll to position [1158, 0]
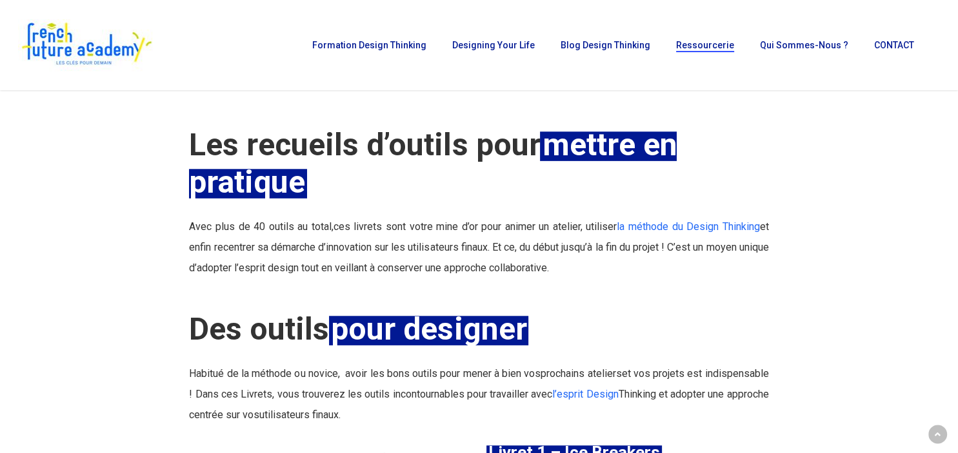
click at [896, 75] on li "CONTACT" at bounding box center [890, 45] width 59 height 90
